Goal: Transaction & Acquisition: Subscribe to service/newsletter

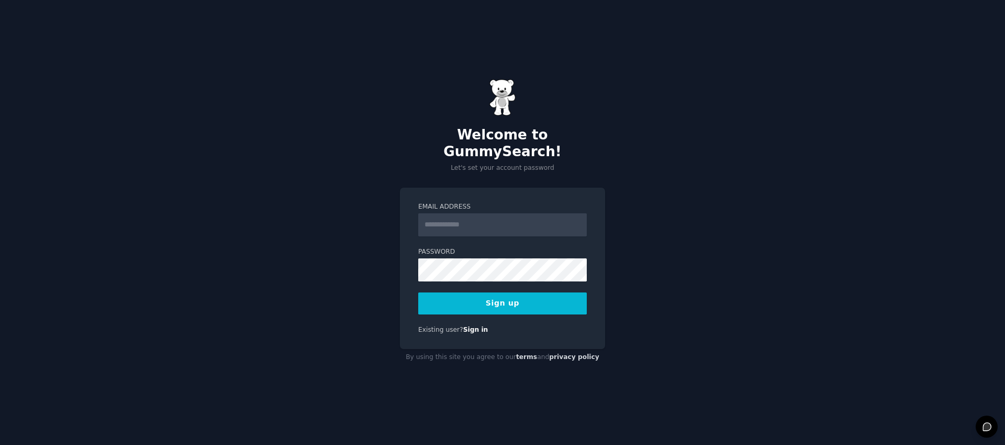
click at [465, 219] on input "Email Address" at bounding box center [502, 224] width 169 height 23
click at [458, 219] on input "Email Address" at bounding box center [502, 224] width 169 height 23
paste input "**********"
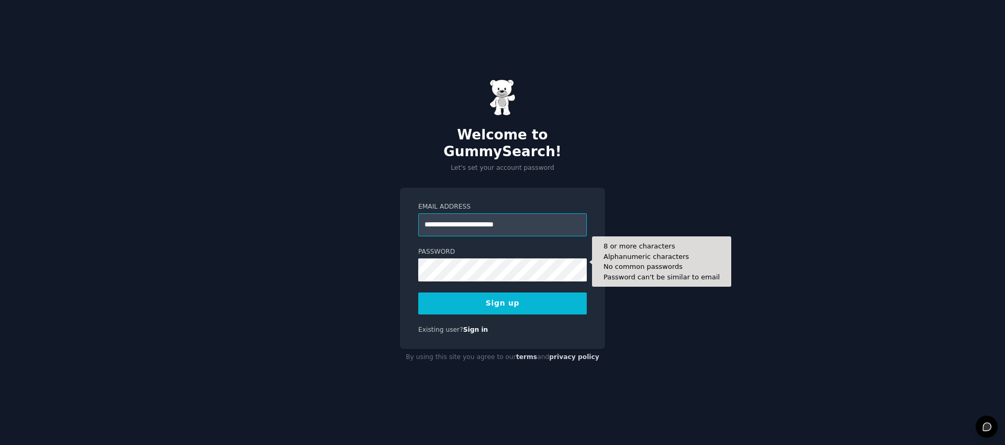
type input "**********"
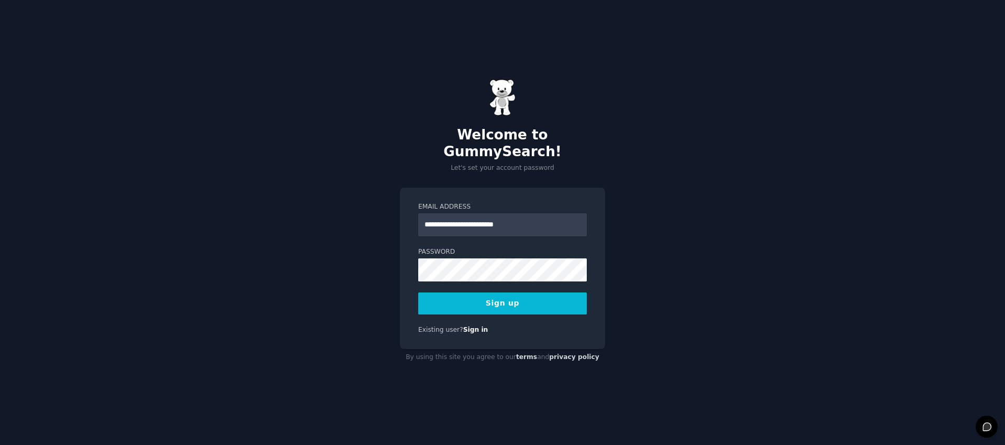
click at [508, 296] on button "Sign up" at bounding box center [502, 303] width 169 height 22
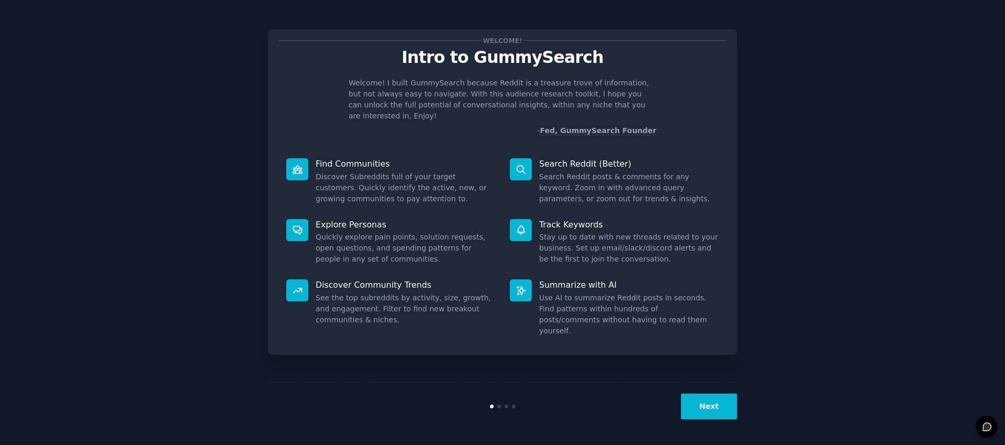
click at [719, 408] on button "Next" at bounding box center [709, 406] width 56 height 26
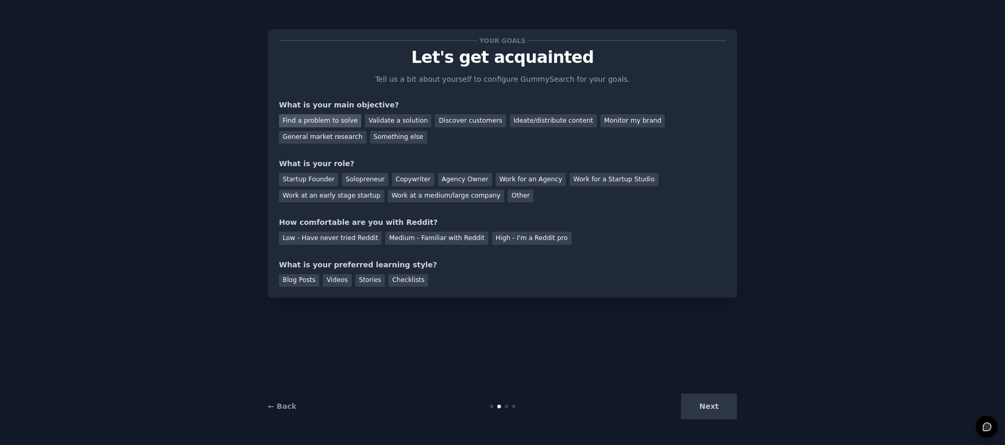
click at [332, 121] on div "Find a problem to solve" at bounding box center [320, 120] width 82 height 13
click at [398, 123] on div "Validate a solution" at bounding box center [398, 120] width 67 height 13
click at [328, 119] on div "Find a problem to solve" at bounding box center [320, 120] width 82 height 13
click at [356, 179] on div "Solopreneur" at bounding box center [365, 179] width 46 height 13
click at [351, 238] on div "Low - Have never tried Reddit" at bounding box center [330, 237] width 103 height 13
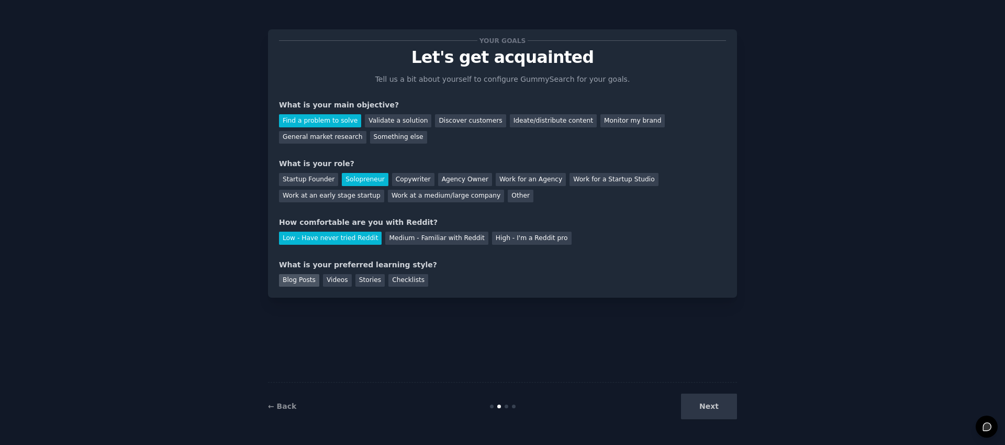
click at [298, 281] on div "Blog Posts" at bounding box center [299, 280] width 40 height 13
click at [704, 404] on button "Next" at bounding box center [709, 406] width 56 height 26
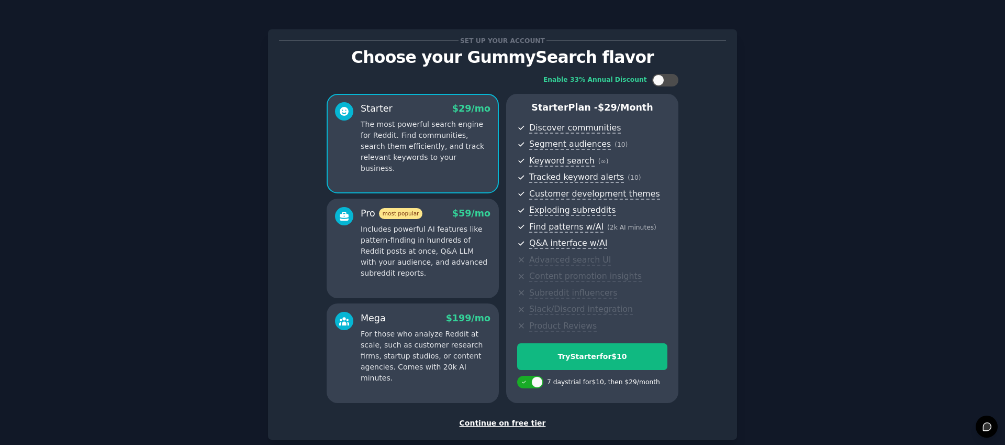
scroll to position [58, 0]
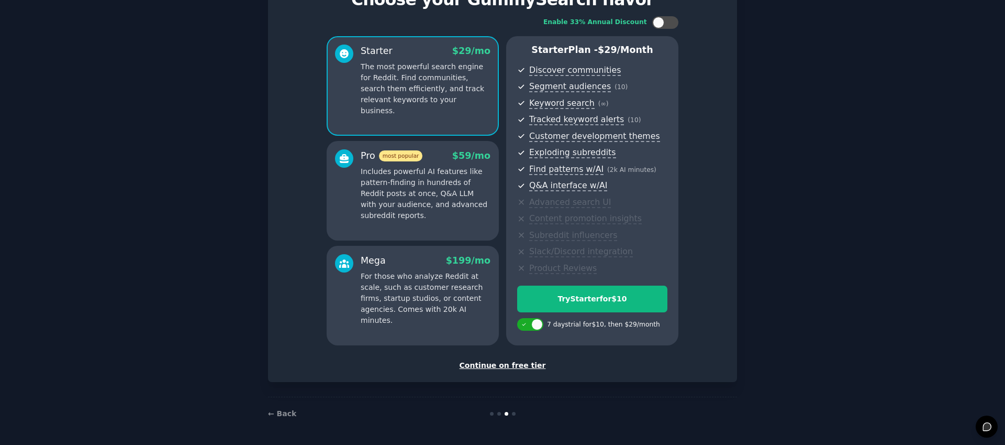
click at [515, 371] on div "Set up your account Choose your GummySearch flavor Enable 33% Annual Discount S…" at bounding box center [502, 177] width 469 height 410
click at [516, 367] on div "Continue on free tier" at bounding box center [502, 365] width 447 height 11
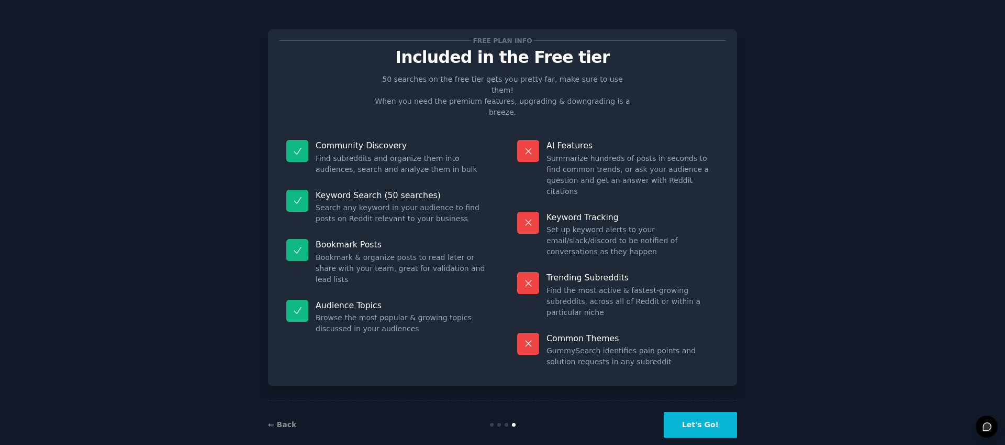
click at [699, 412] on button "Let's Go!" at bounding box center [700, 425] width 73 height 26
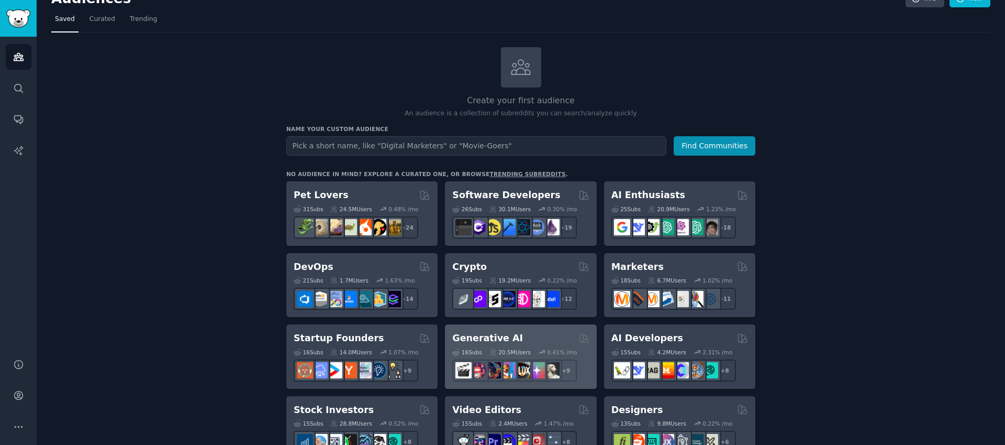
scroll to position [18, 0]
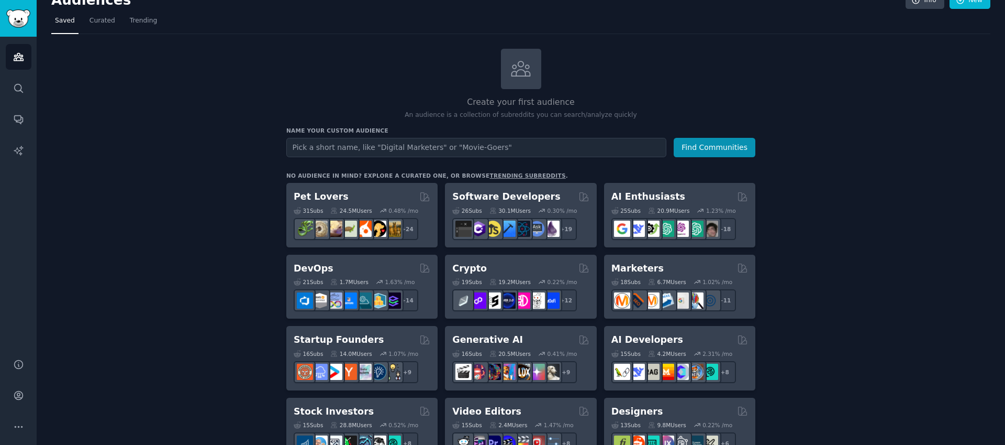
click at [441, 146] on input "text" at bounding box center [476, 147] width 380 height 19
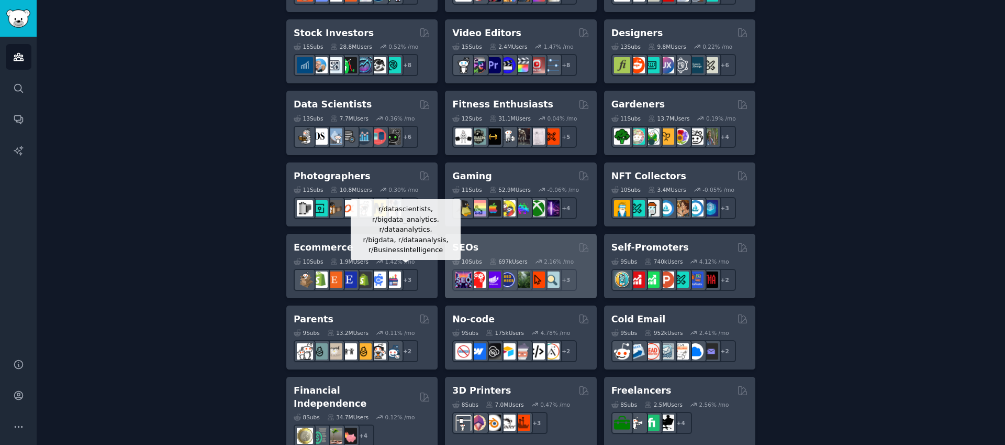
scroll to position [401, 0]
